Goal: Task Accomplishment & Management: Manage account settings

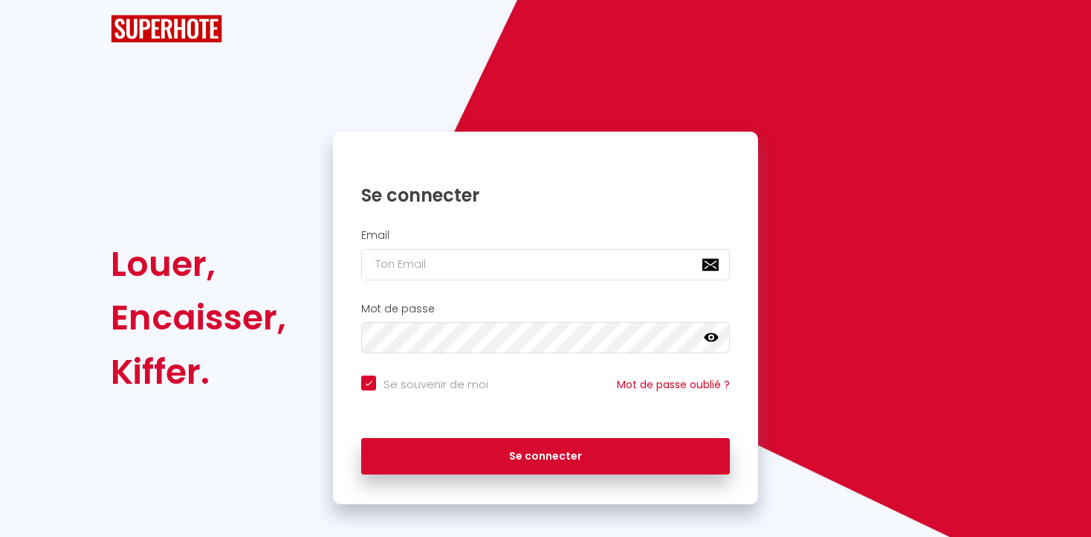
checkbox input "true"
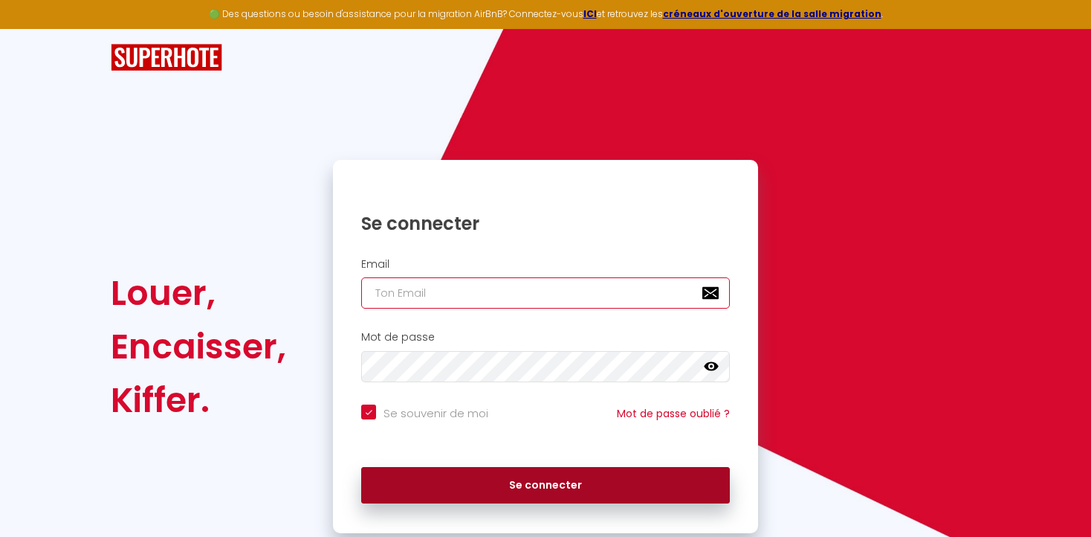
type input "[PERSON_NAME][DOMAIN_NAME][EMAIL_ADDRESS][DOMAIN_NAME]"
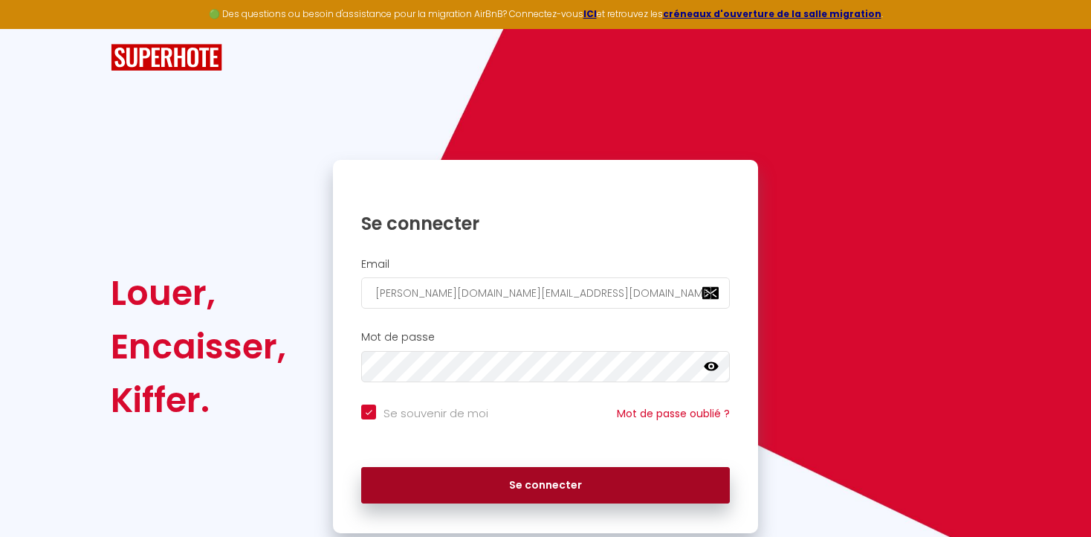
click at [510, 488] on button "Se connecter" at bounding box center [545, 485] width 369 height 37
checkbox input "true"
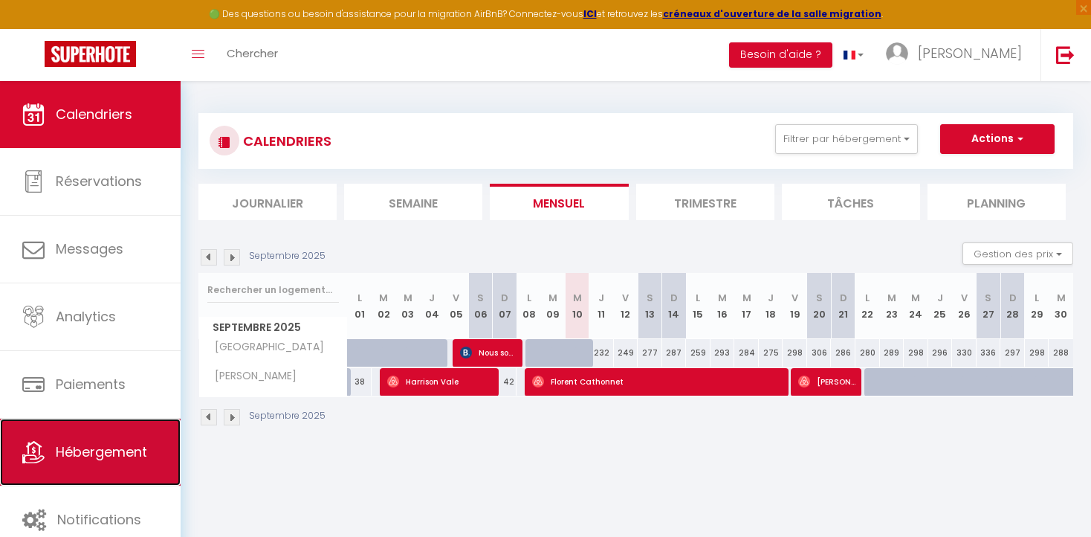
click at [109, 443] on span "Hébergement" at bounding box center [101, 451] width 91 height 19
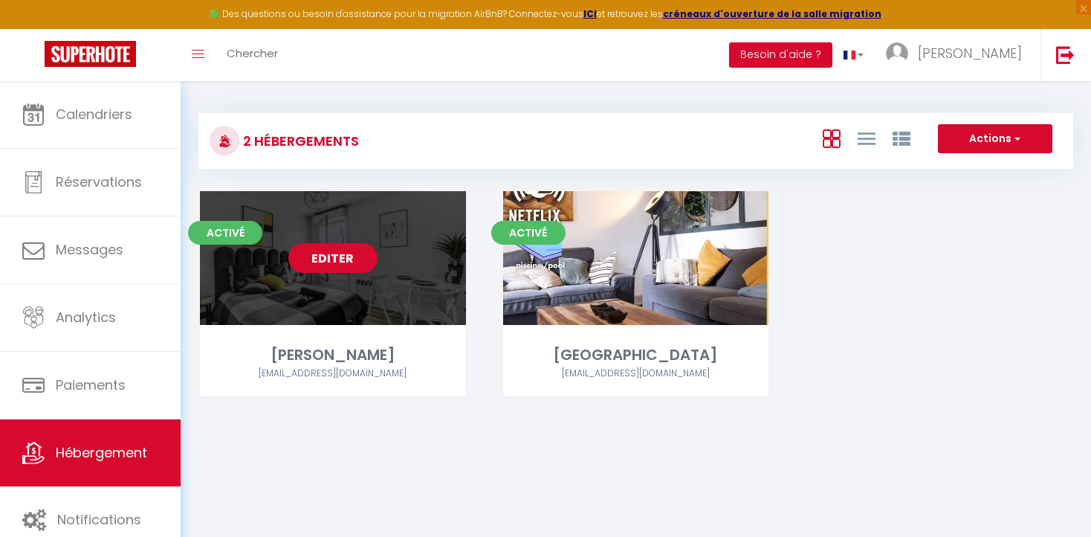
click at [318, 258] on link "Editer" at bounding box center [332, 258] width 89 height 30
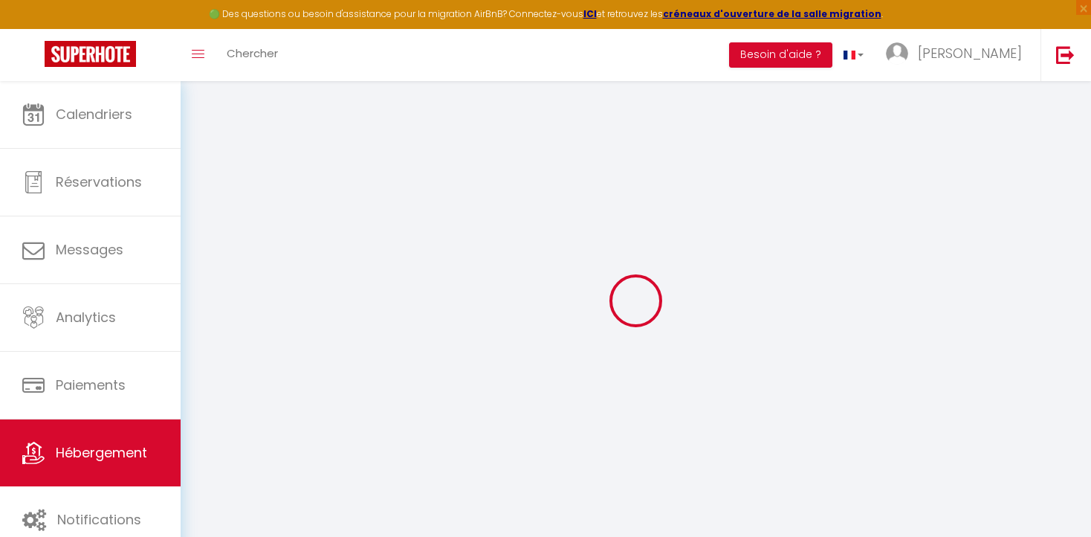
select select "9508-1463262033884379523"
select select "+ 21 %"
select select
checkbox input "false"
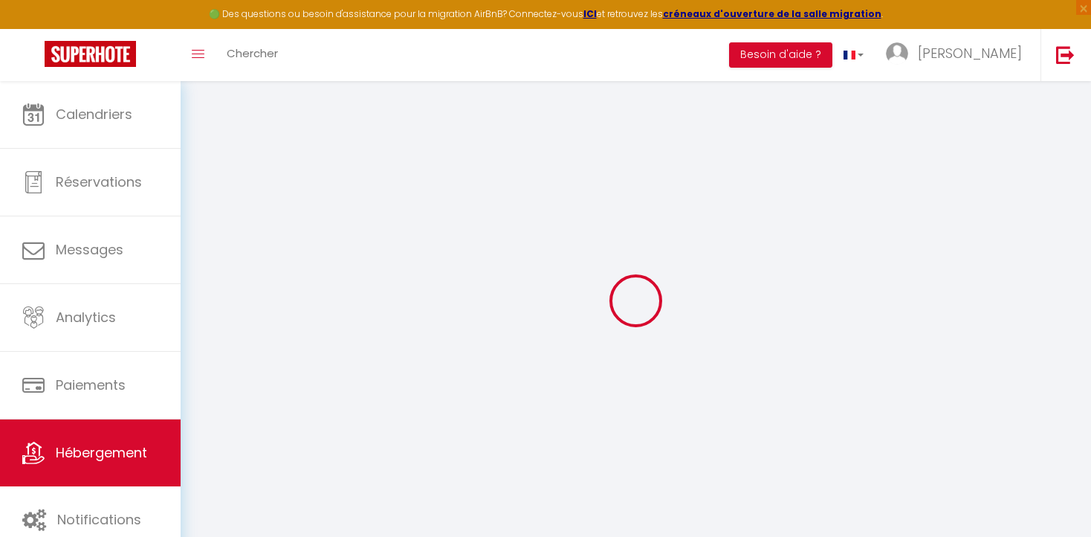
checkbox input "false"
select select "15:00"
select select "22:00"
select select "11:00"
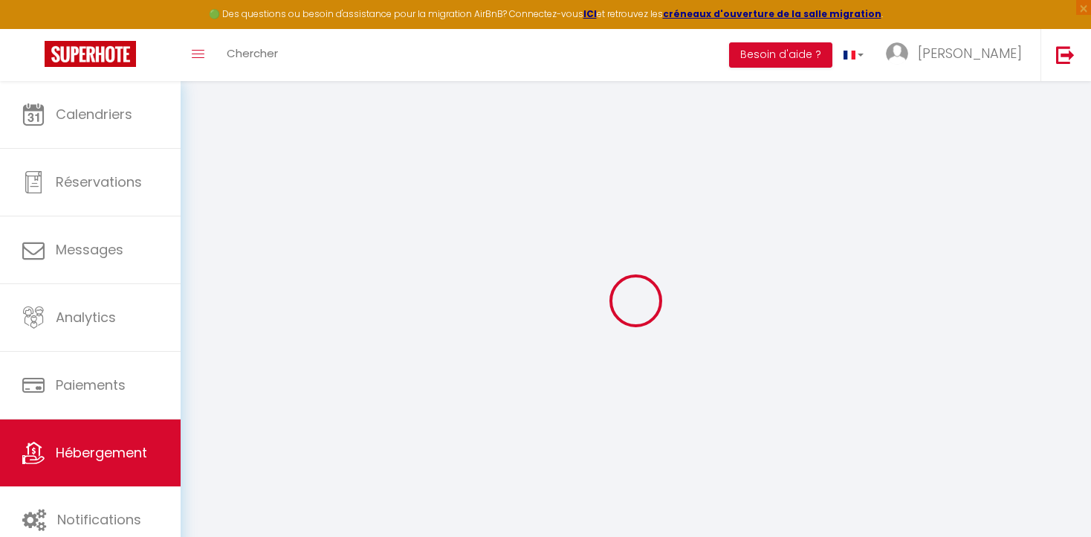
select select "30"
select select "120"
select select "365"
select select "EUR"
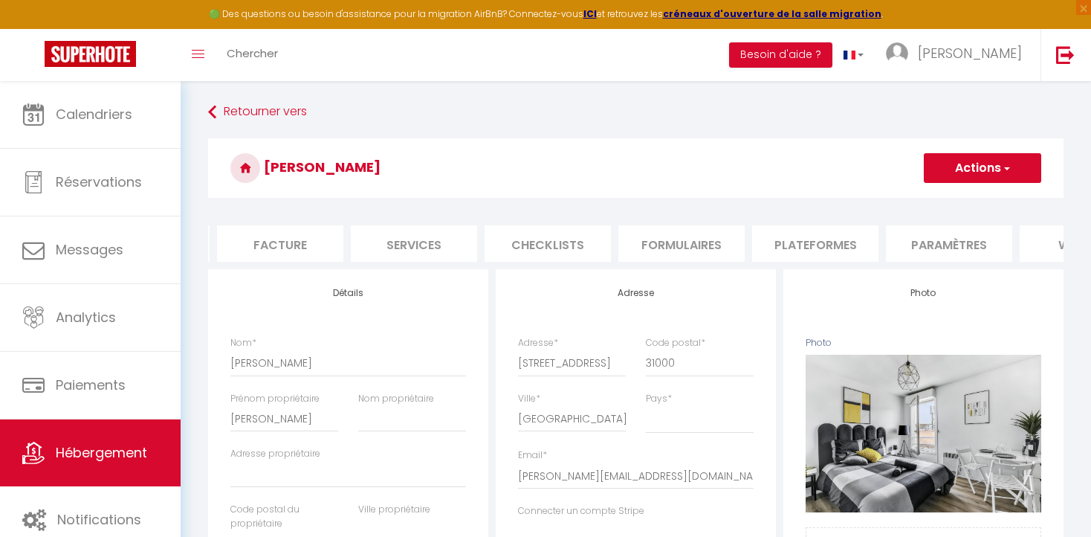
scroll to position [0, 268]
click at [819, 245] on li "Plateformes" at bounding box center [806, 243] width 126 height 36
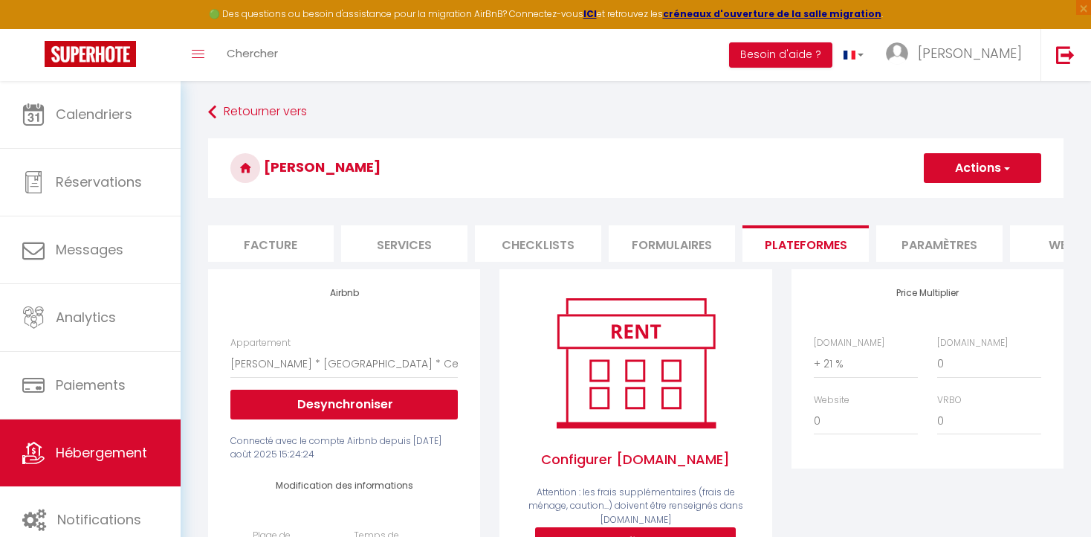
click at [974, 169] on button "Actions" at bounding box center [982, 168] width 117 height 30
click at [933, 242] on li "Paramètres" at bounding box center [939, 243] width 126 height 36
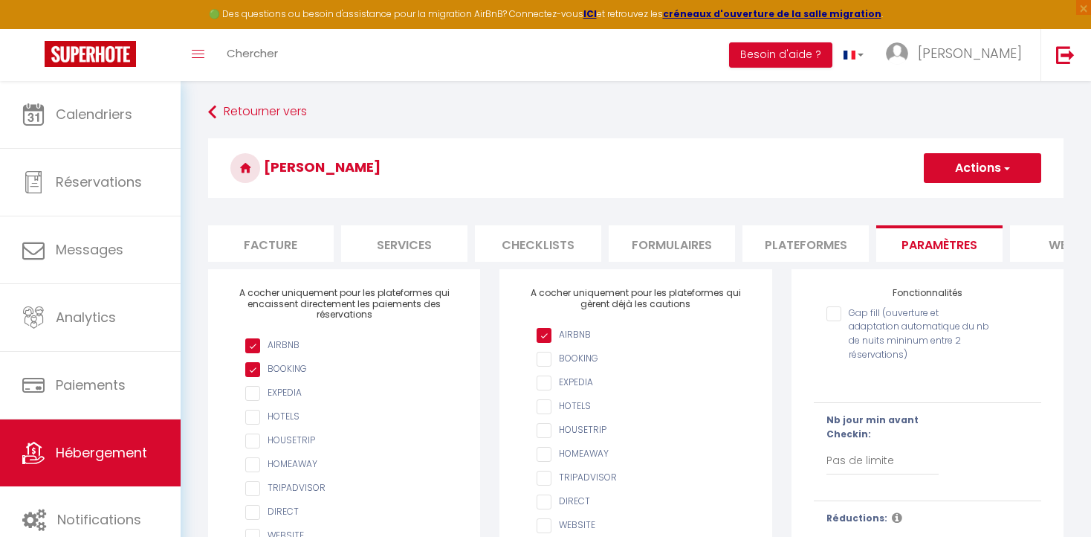
click at [793, 240] on li "Plateformes" at bounding box center [806, 243] width 126 height 36
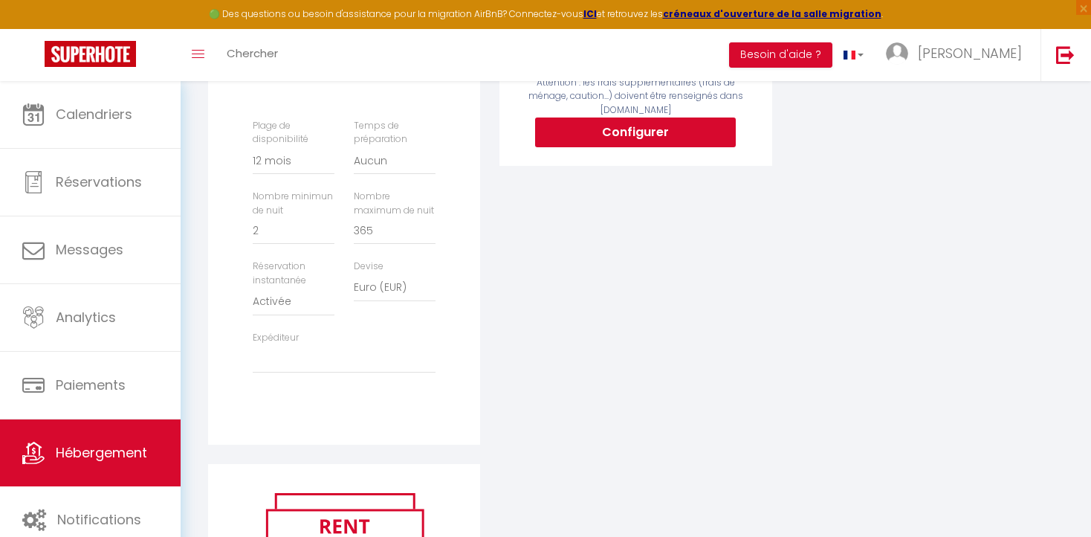
scroll to position [425, 0]
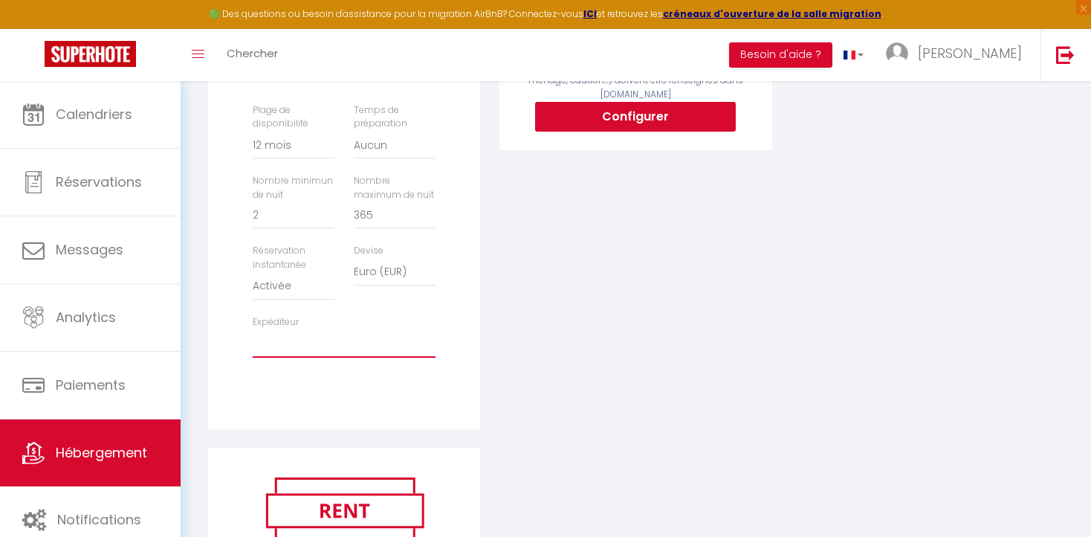
click at [280, 345] on select "[EMAIL_ADDRESS][DOMAIN_NAME] [EMAIL_ADDRESS][DOMAIN_NAME]" at bounding box center [344, 343] width 183 height 28
select select "7377"
click at [253, 329] on select "[EMAIL_ADDRESS][DOMAIN_NAME] [EMAIL_ADDRESS][DOMAIN_NAME]" at bounding box center [344, 343] width 183 height 28
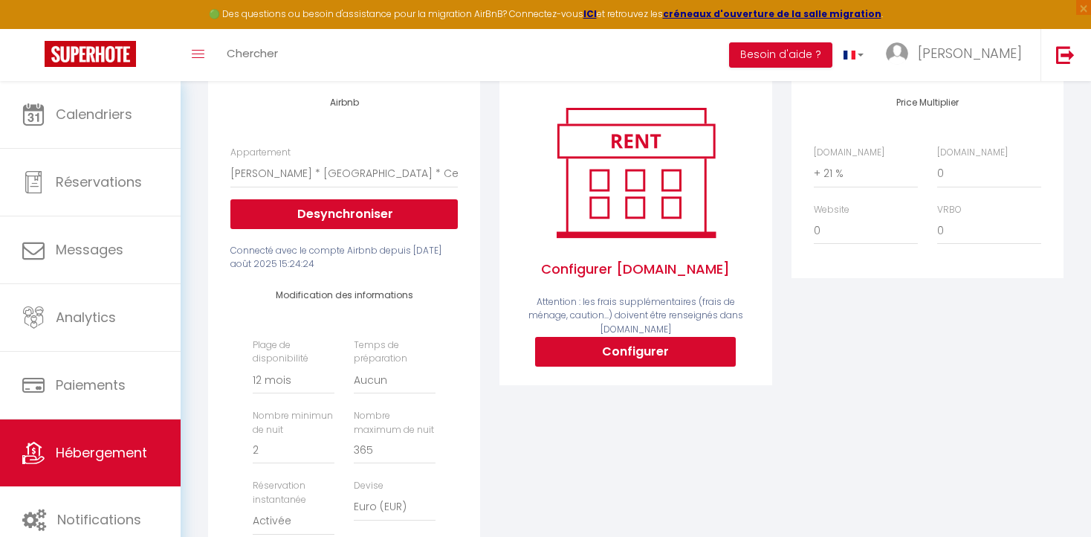
scroll to position [0, 0]
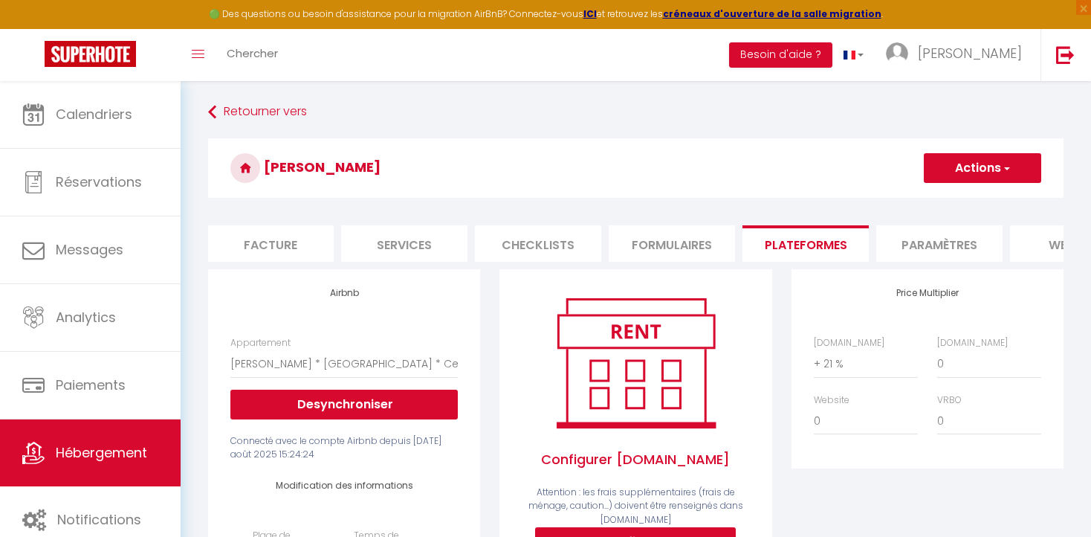
click at [974, 170] on button "Actions" at bounding box center [982, 168] width 117 height 30
click at [966, 202] on link "Enregistrer" at bounding box center [981, 200] width 117 height 19
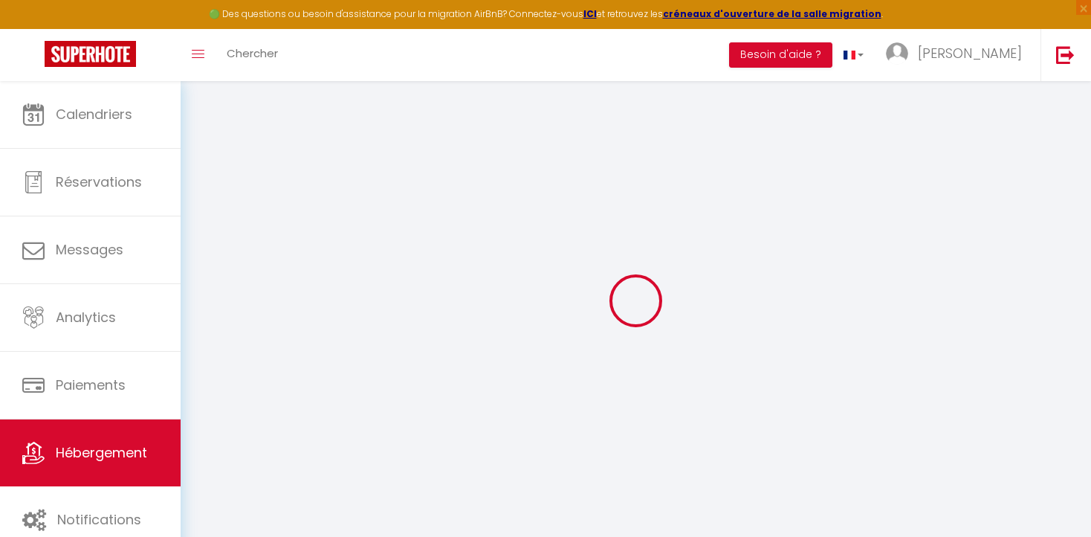
select select "365"
select select "EUR"
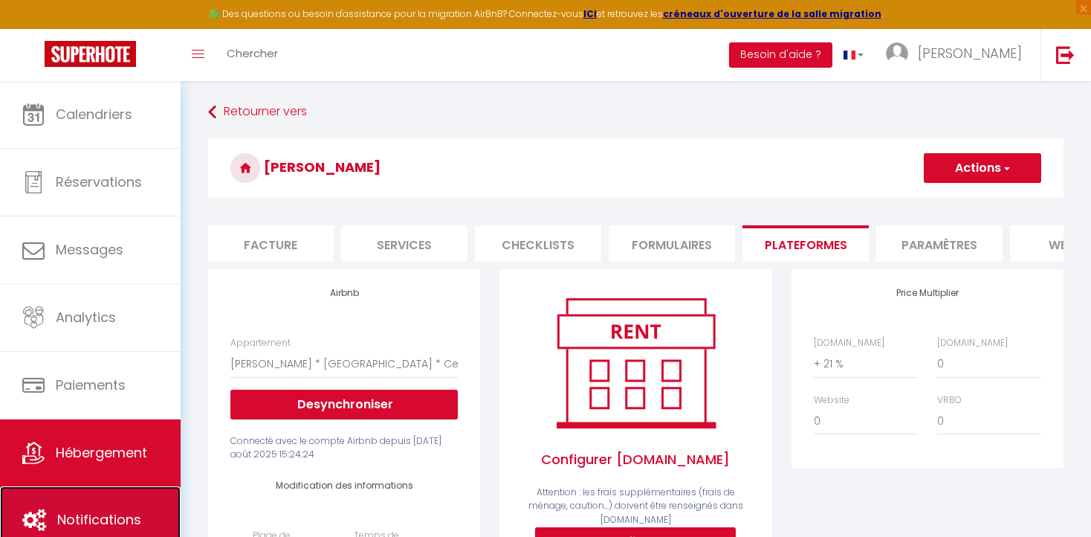
click at [90, 504] on link "Notifications" at bounding box center [90, 519] width 181 height 67
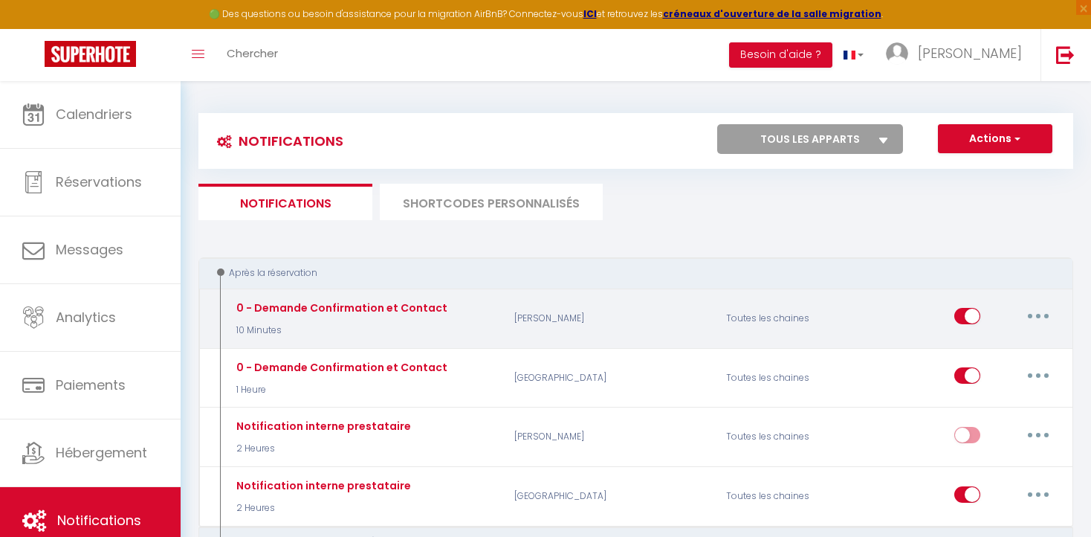
click at [1040, 313] on button "button" at bounding box center [1039, 316] width 42 height 24
click at [975, 346] on link "Editer" at bounding box center [1000, 349] width 110 height 25
type input "0 - Demande Confirmation et Contact"
select select "10 Minutes"
select select "if_booking_is_paid"
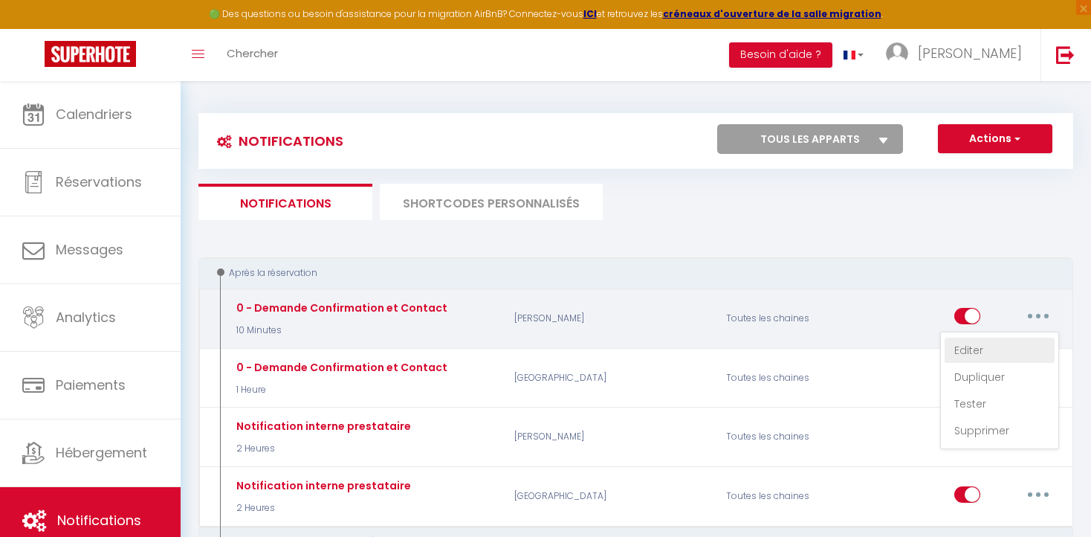
checkbox input "true"
checkbox input "false"
radio input "true"
type input "Merci de confirmer votre réservation - [BOOKING:ID] - [GUEST:FIRST_NAME] [GUEST…"
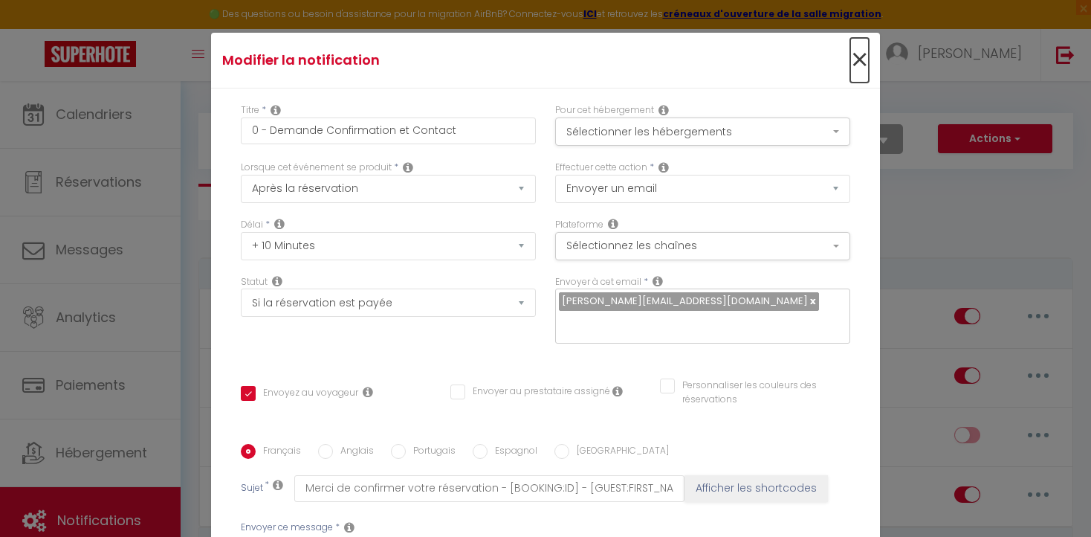
click at [859, 58] on span "×" at bounding box center [859, 60] width 19 height 45
